Goal: Information Seeking & Learning: Learn about a topic

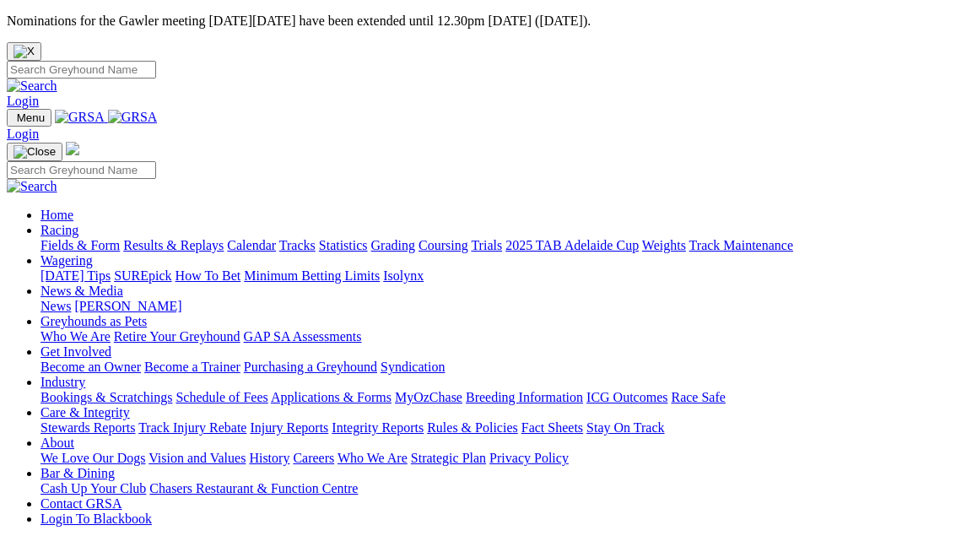
scroll to position [24, 0]
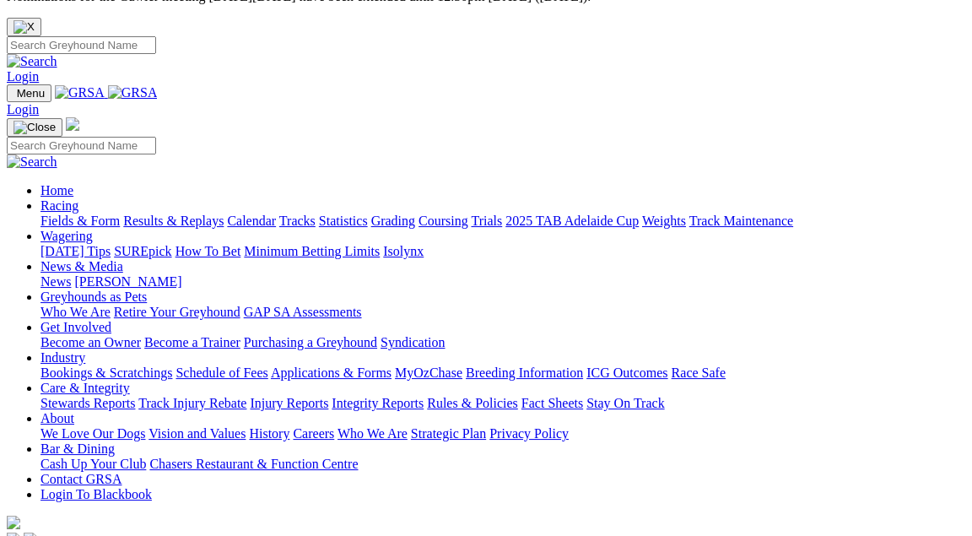
click at [84, 214] on link "Fields & Form" at bounding box center [80, 221] width 79 height 14
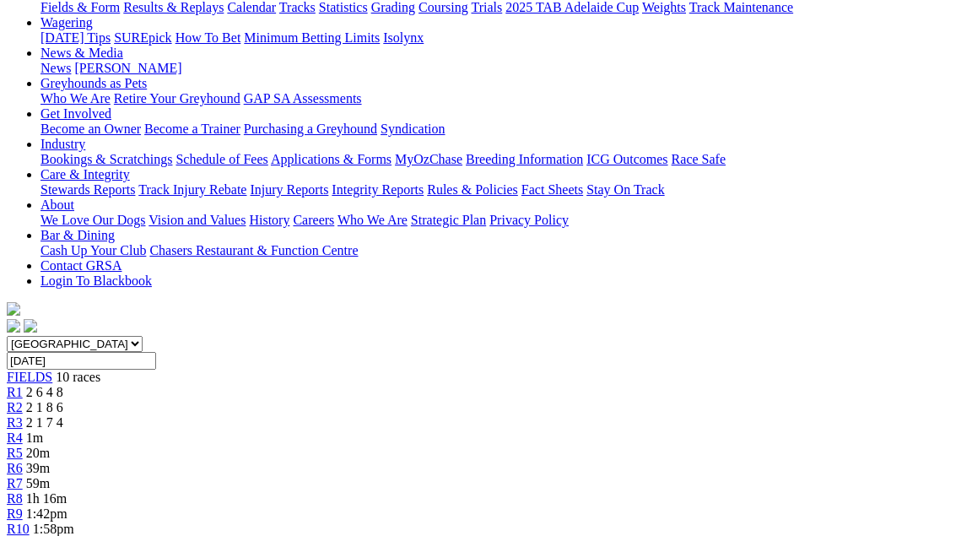
scroll to position [270, 0]
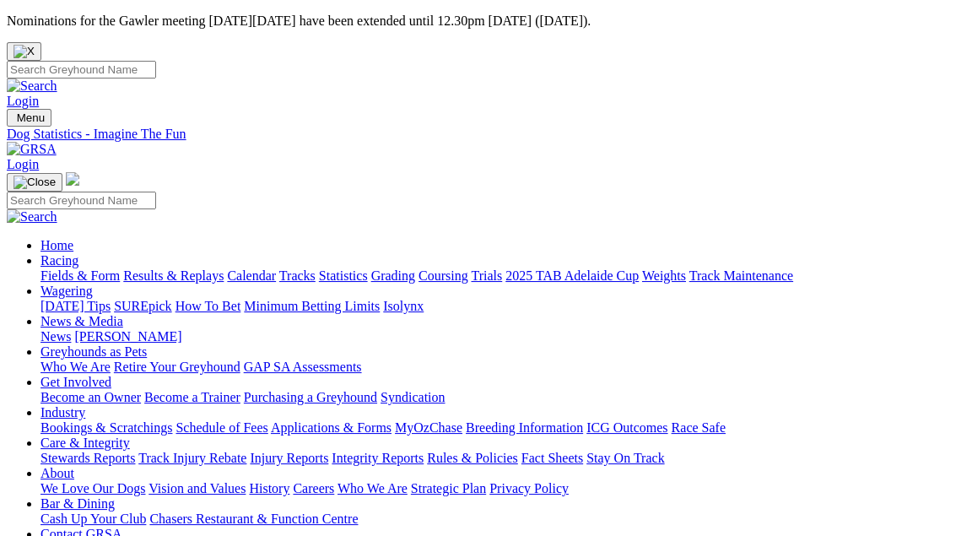
click at [78, 253] on link "Racing" at bounding box center [60, 260] width 38 height 14
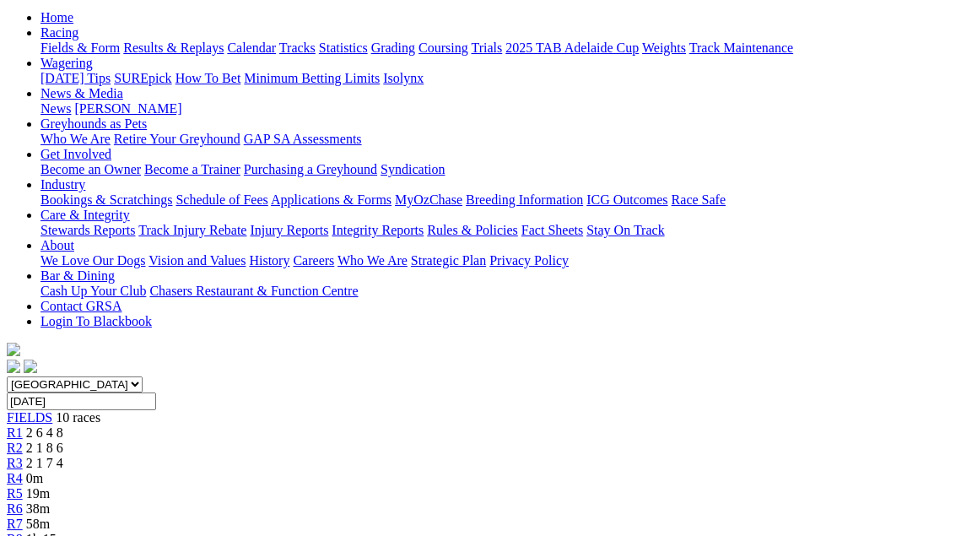
scroll to position [236, 0]
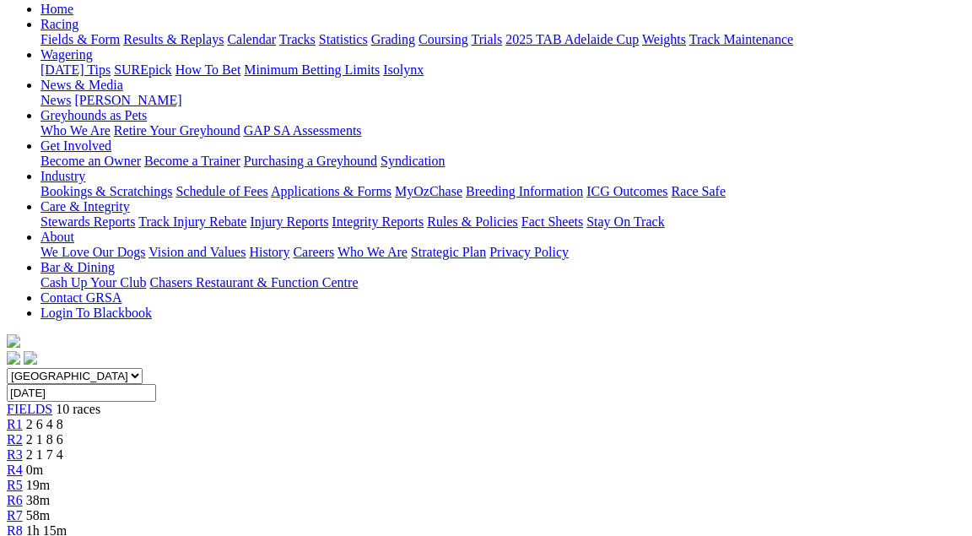
click at [63, 447] on span "2 1 7 4" at bounding box center [44, 454] width 37 height 14
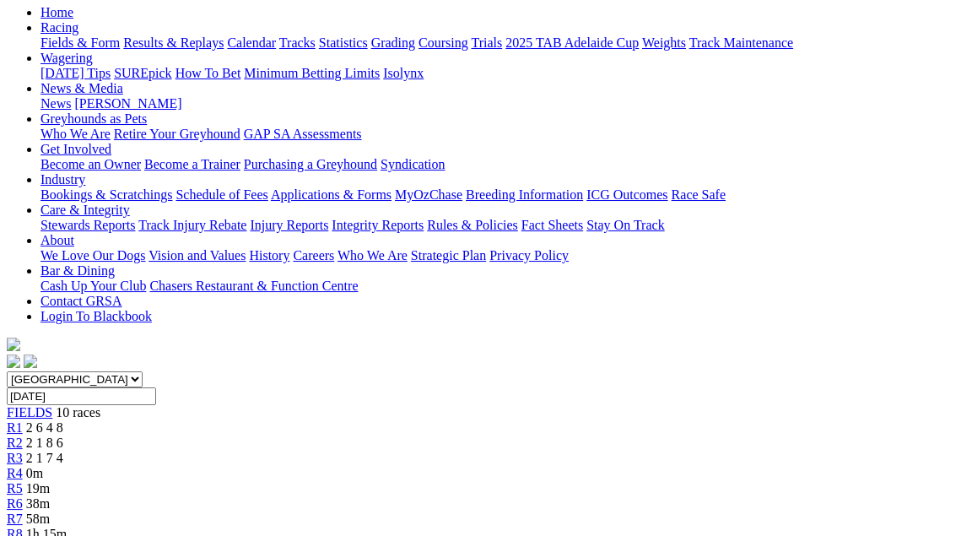
scroll to position [231, 0]
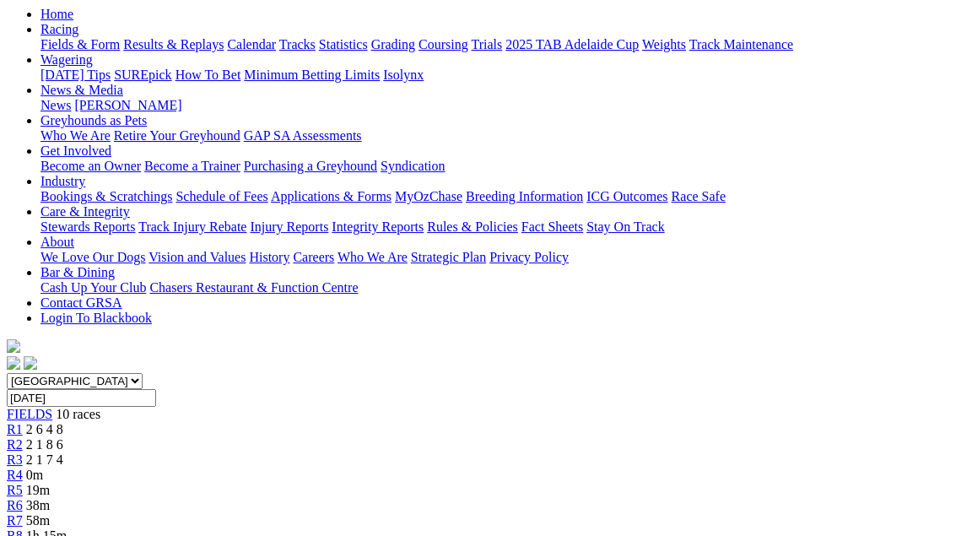
click at [63, 422] on span "2 6 4 8" at bounding box center [44, 429] width 37 height 14
